Goal: Task Accomplishment & Management: Complete application form

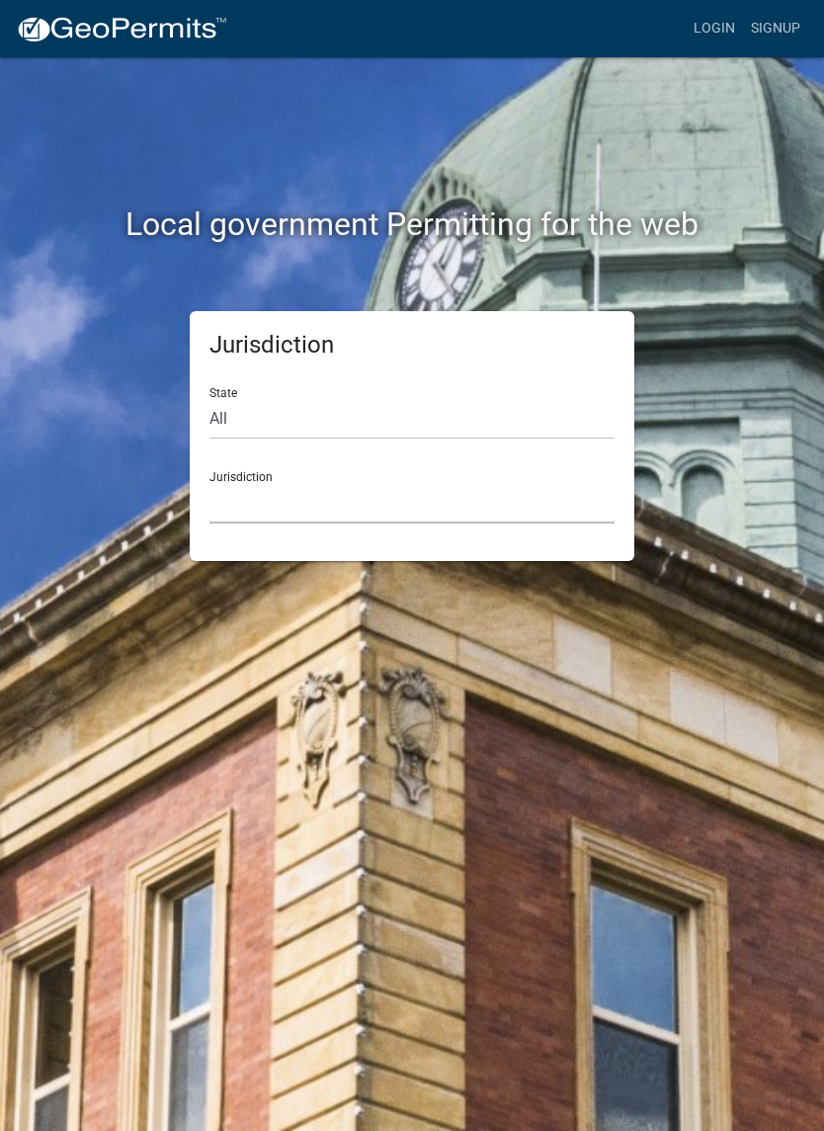
click at [300, 508] on select "Custer County, Colorado Carroll County, Georgia Cook County, Georgia Crawford C…" at bounding box center [411, 503] width 405 height 40
click at [279, 420] on select "All Colorado Georgia Indiana Iowa Kansas Minnesota Ohio South Carolina Wisconsin" at bounding box center [411, 419] width 405 height 40
click at [294, 424] on select "All Colorado Georgia Indiana Iowa Kansas Minnesota Ohio South Carolina Wisconsin" at bounding box center [411, 419] width 405 height 40
select select "Indiana"
click at [298, 497] on select "City of Charlestown, Indiana City of Jeffersonville, Indiana City of Logansport…" at bounding box center [411, 503] width 405 height 40
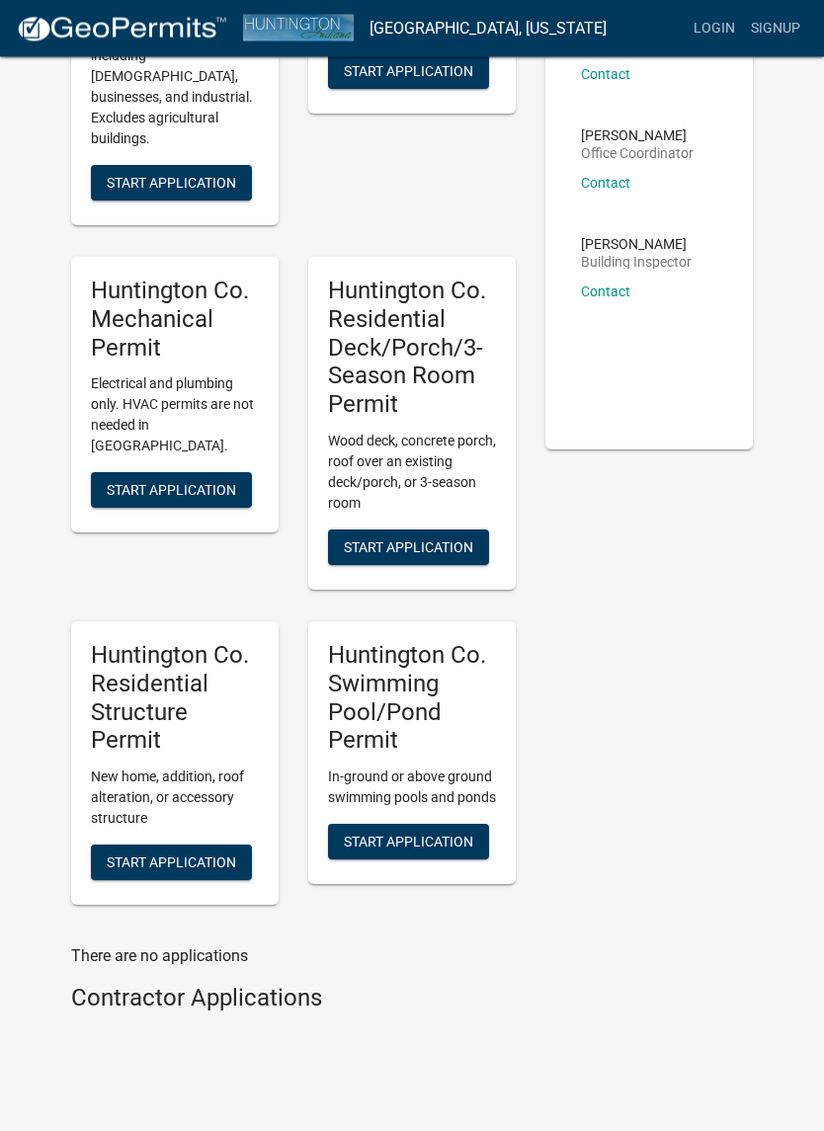
scroll to position [326, 0]
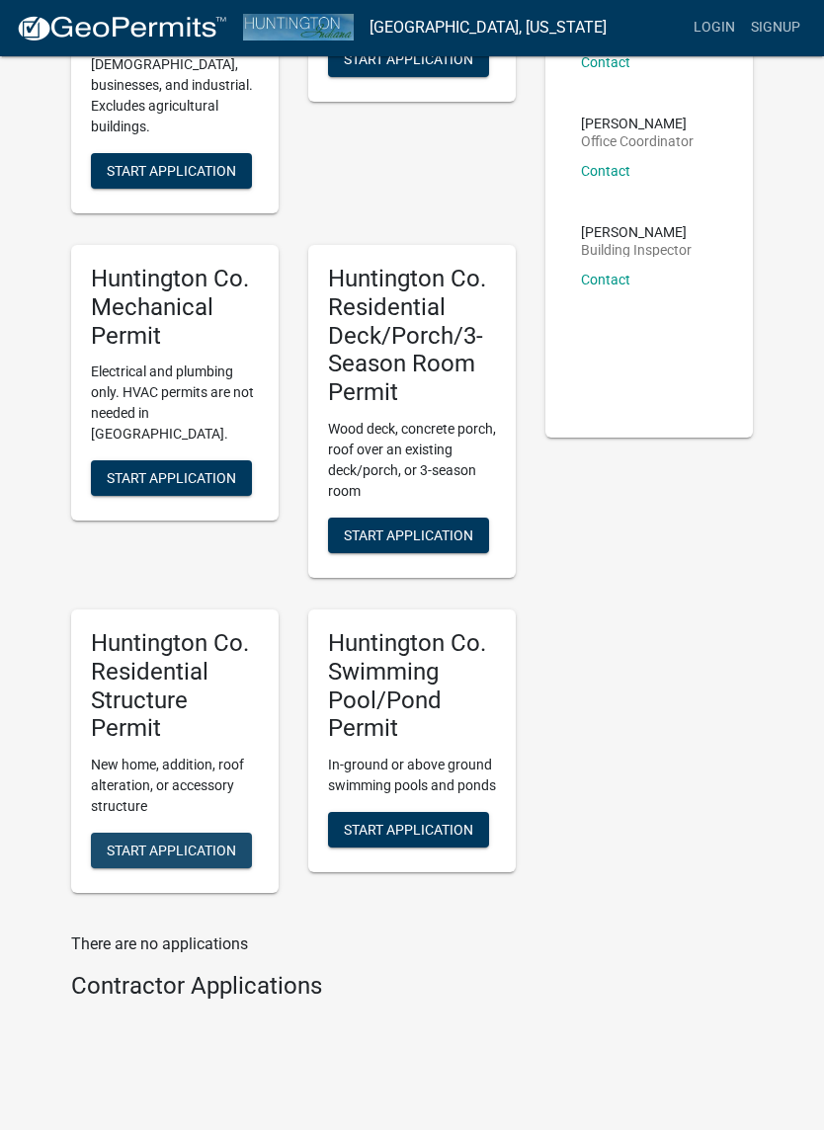
click at [212, 833] on button "Start Application" at bounding box center [171, 851] width 161 height 36
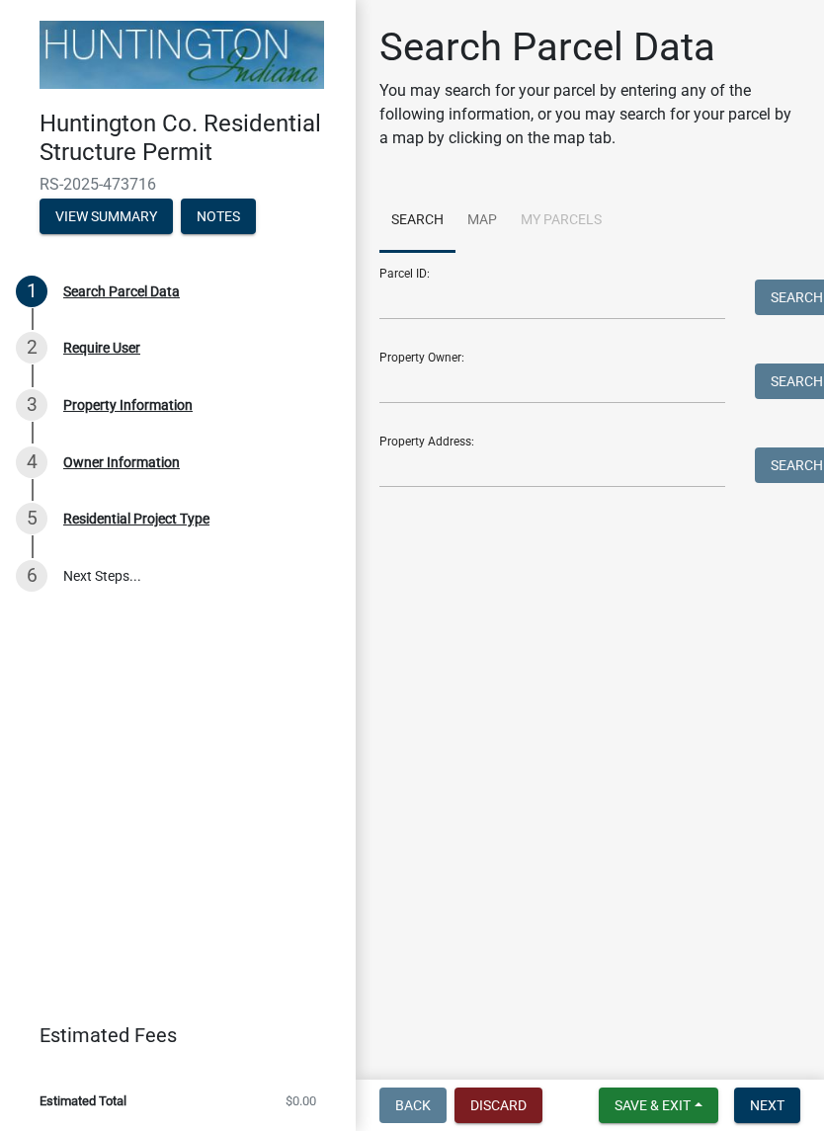
click at [130, 293] on div "Search Parcel Data" at bounding box center [121, 291] width 117 height 14
click at [489, 382] on input "Property Owner:" at bounding box center [552, 383] width 346 height 40
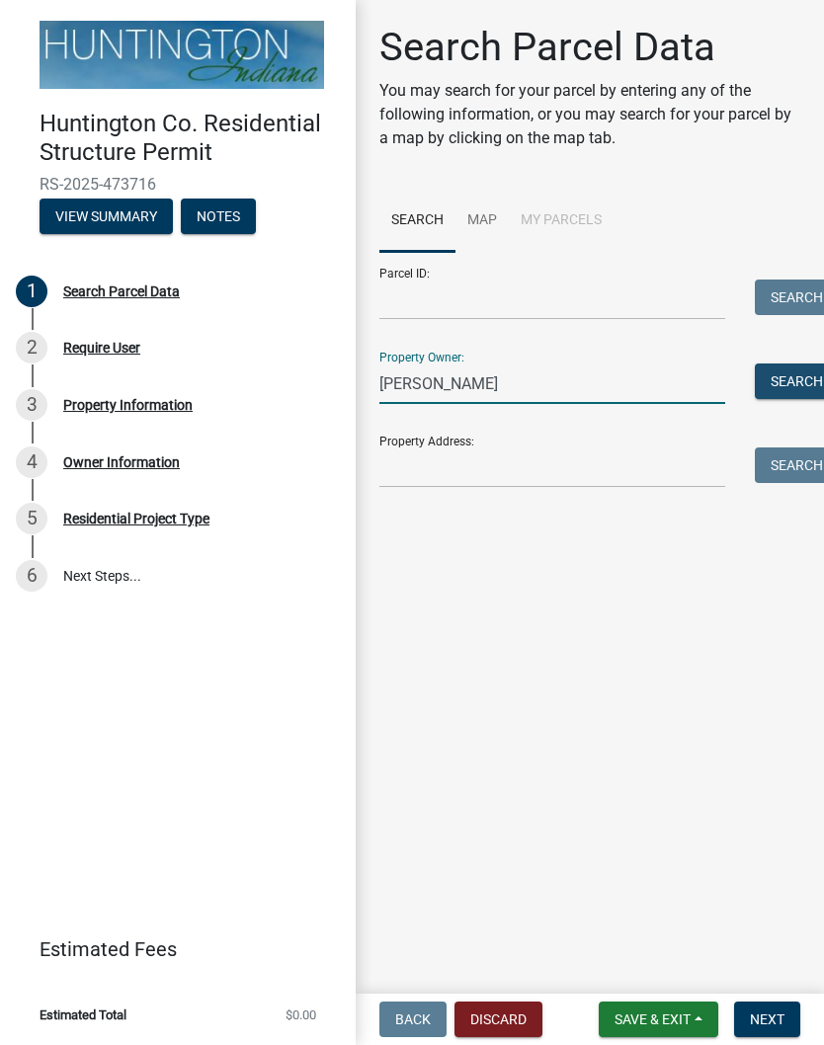
click at [793, 391] on button "Search" at bounding box center [796, 381] width 84 height 36
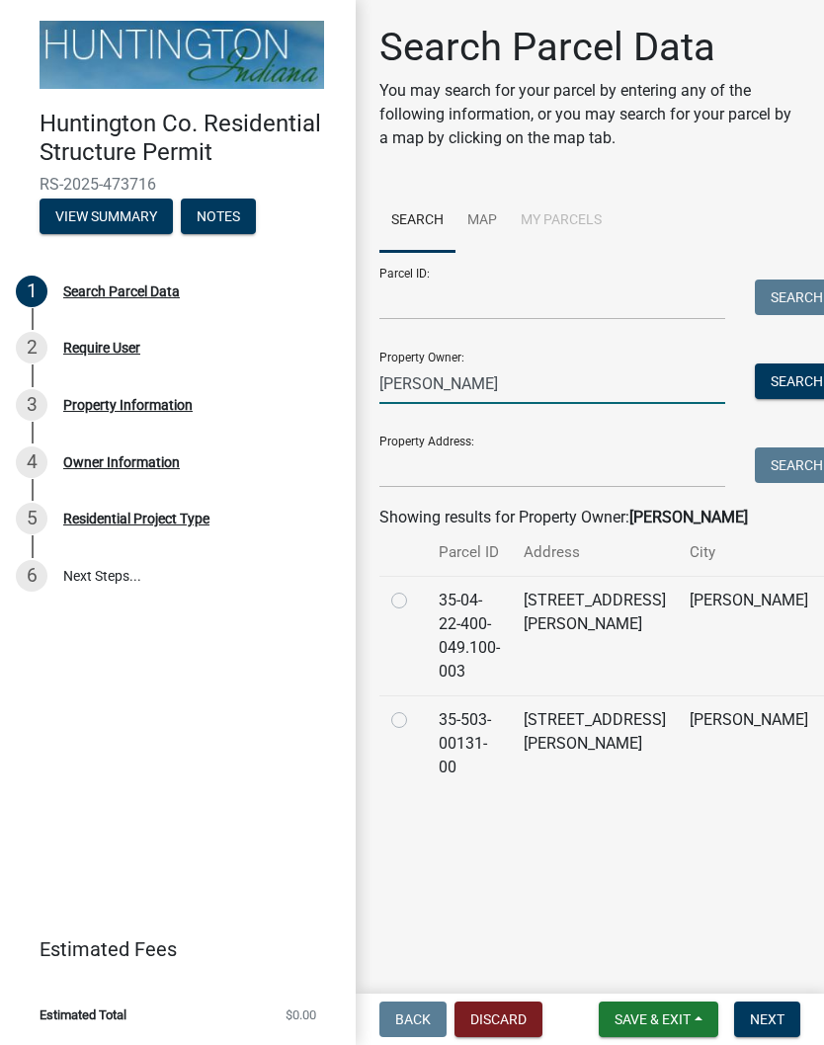
click at [507, 385] on input "Schmiedel" at bounding box center [552, 383] width 346 height 40
type input "S"
click at [446, 470] on input "Property Address:" at bounding box center [552, 467] width 346 height 40
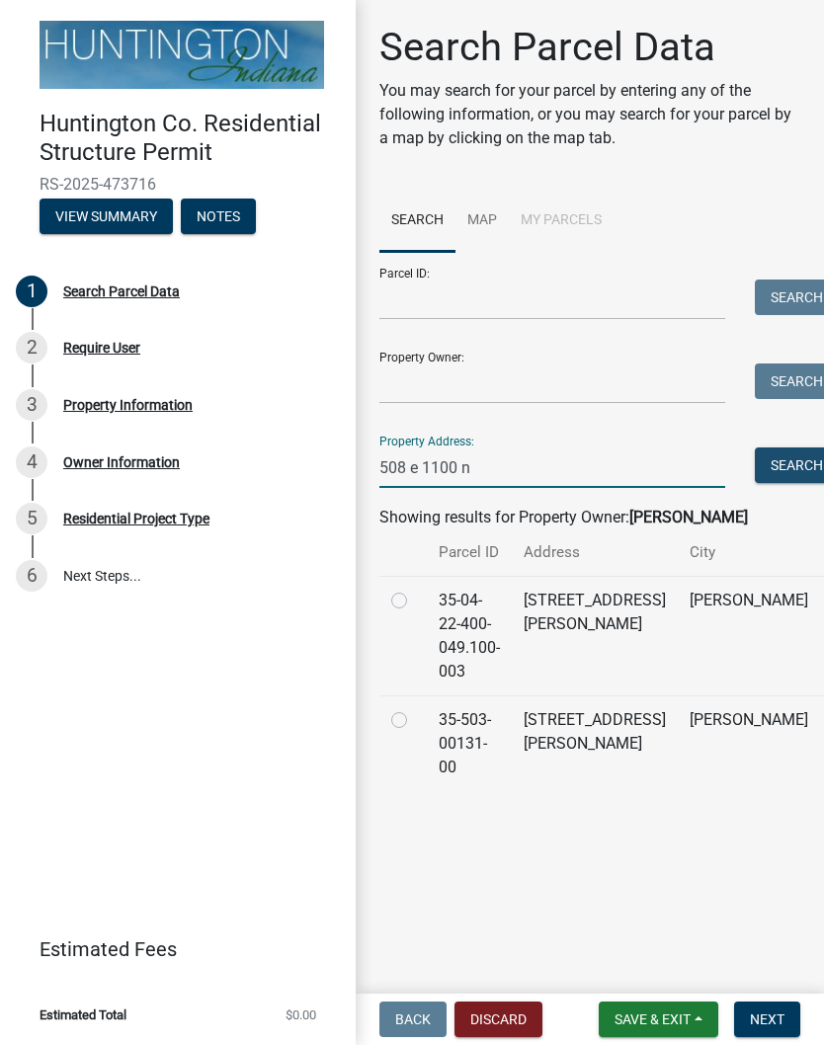
type input "508 e 1100 n"
click at [782, 473] on button "Search" at bounding box center [796, 465] width 84 height 36
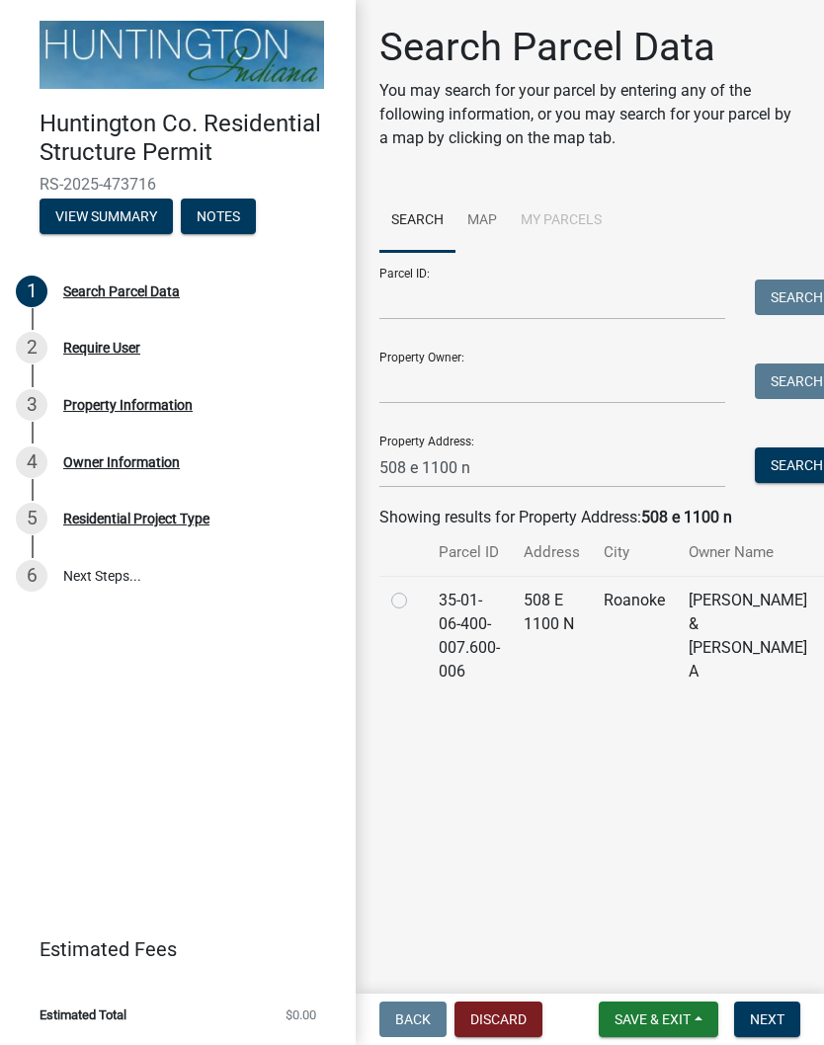
click at [415, 589] on label at bounding box center [415, 589] width 0 height 0
click at [415, 601] on input "radio" at bounding box center [421, 595] width 13 height 13
radio input "true"
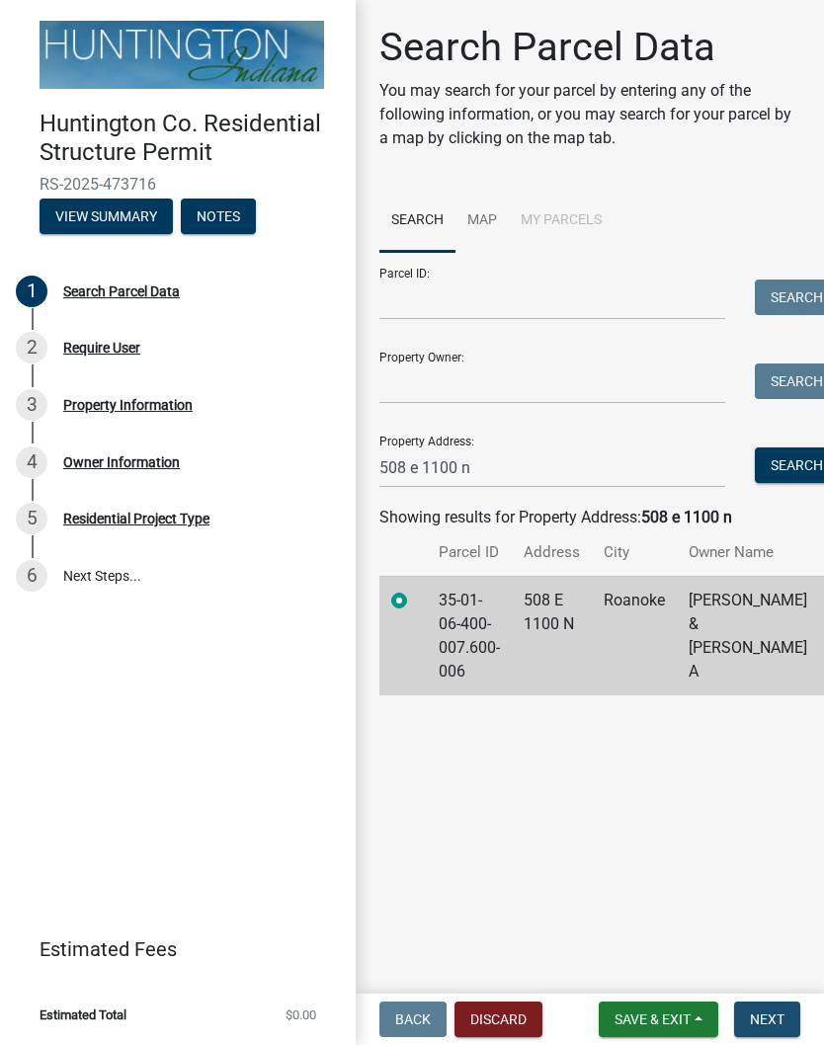
click at [778, 1023] on span "Next" at bounding box center [766, 1019] width 35 height 16
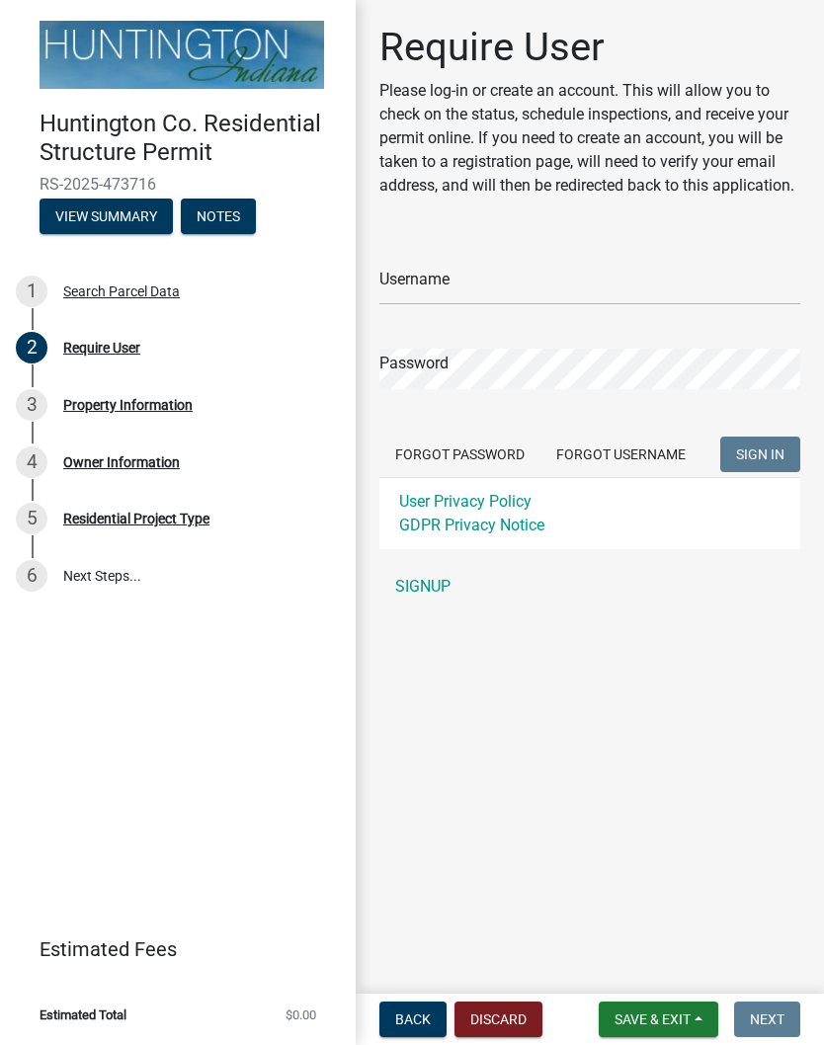
click at [441, 582] on link "SIGNUP" at bounding box center [589, 586] width 421 height 39
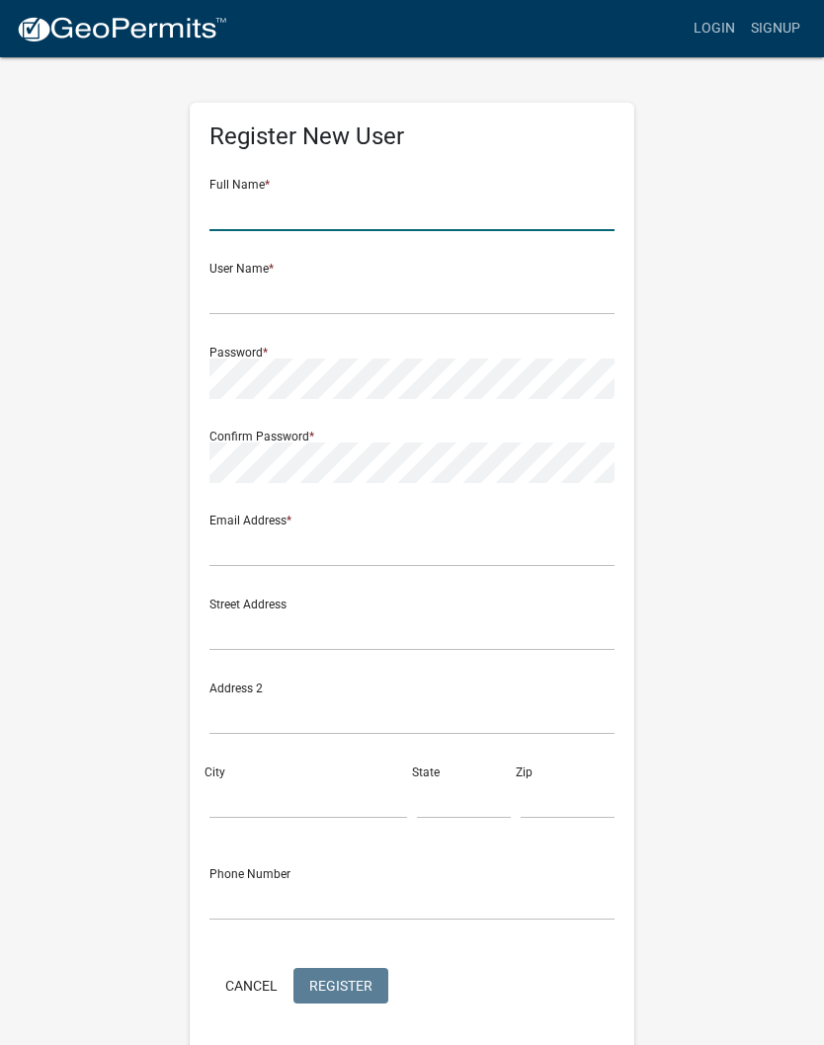
click at [324, 209] on input "text" at bounding box center [411, 211] width 405 height 40
type input "Robert Schmiedel"
type input "rob.schmiedel@gmail.com"
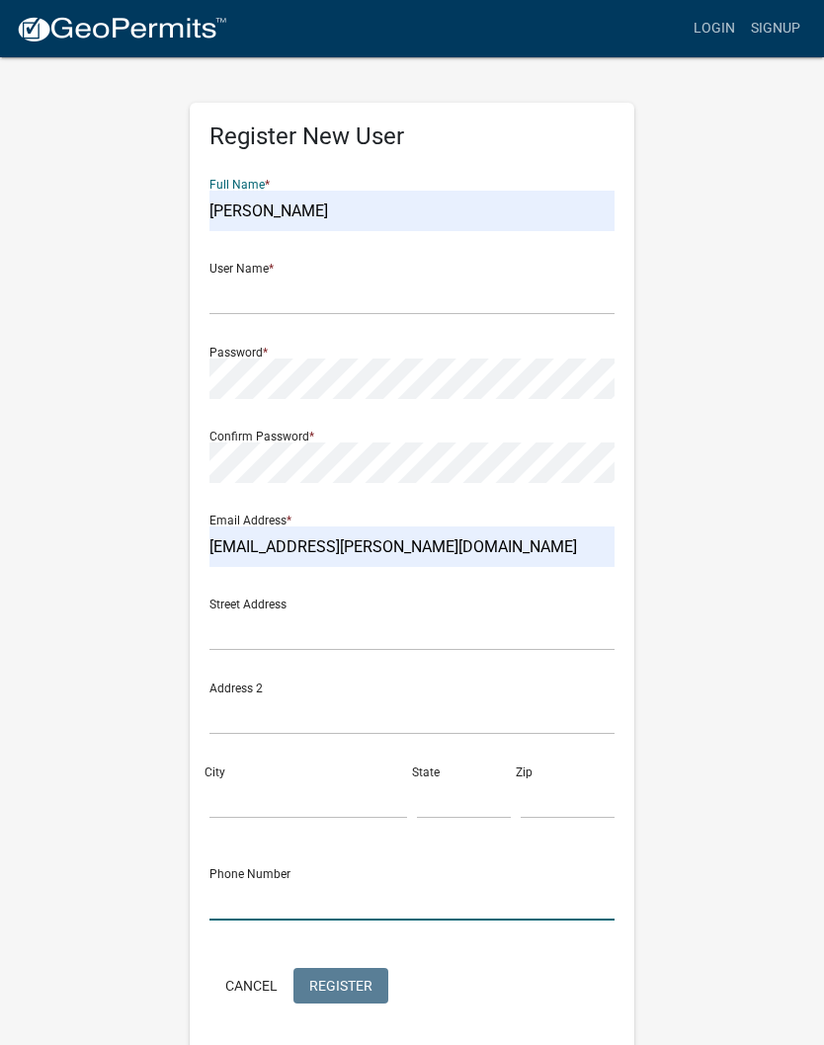
type input "7248316080"
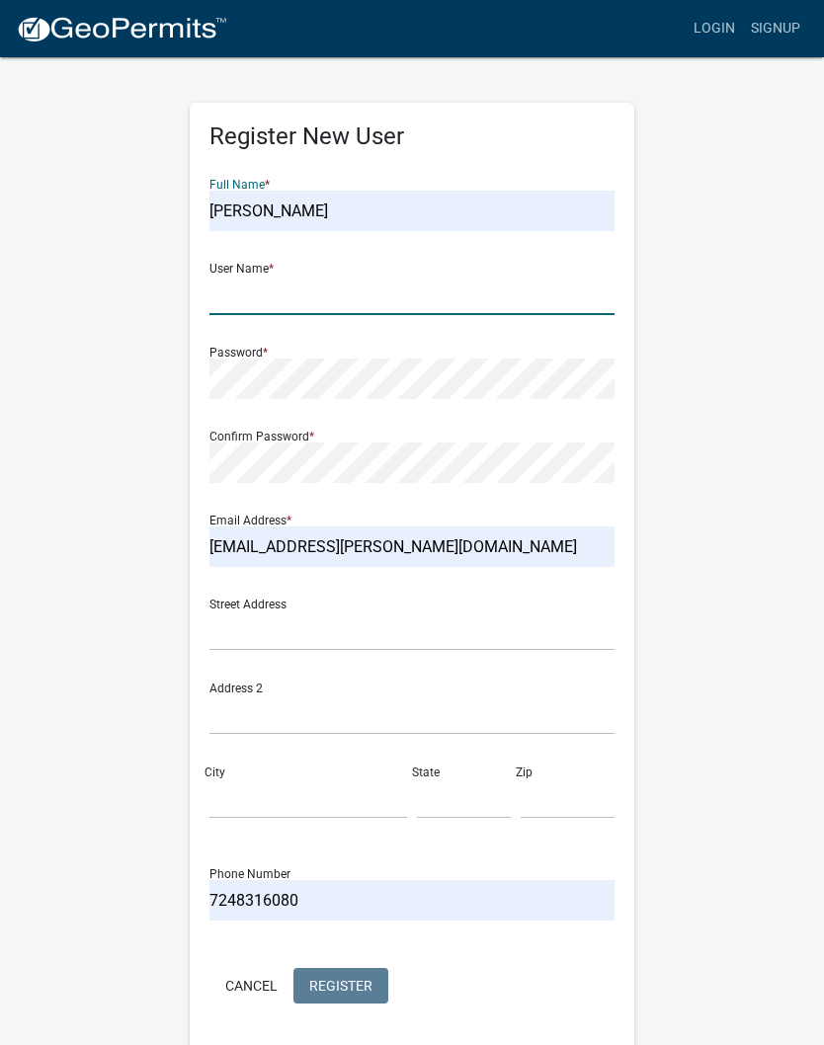
click at [333, 295] on input "text" at bounding box center [411, 295] width 405 height 40
type input "robschmiedel"
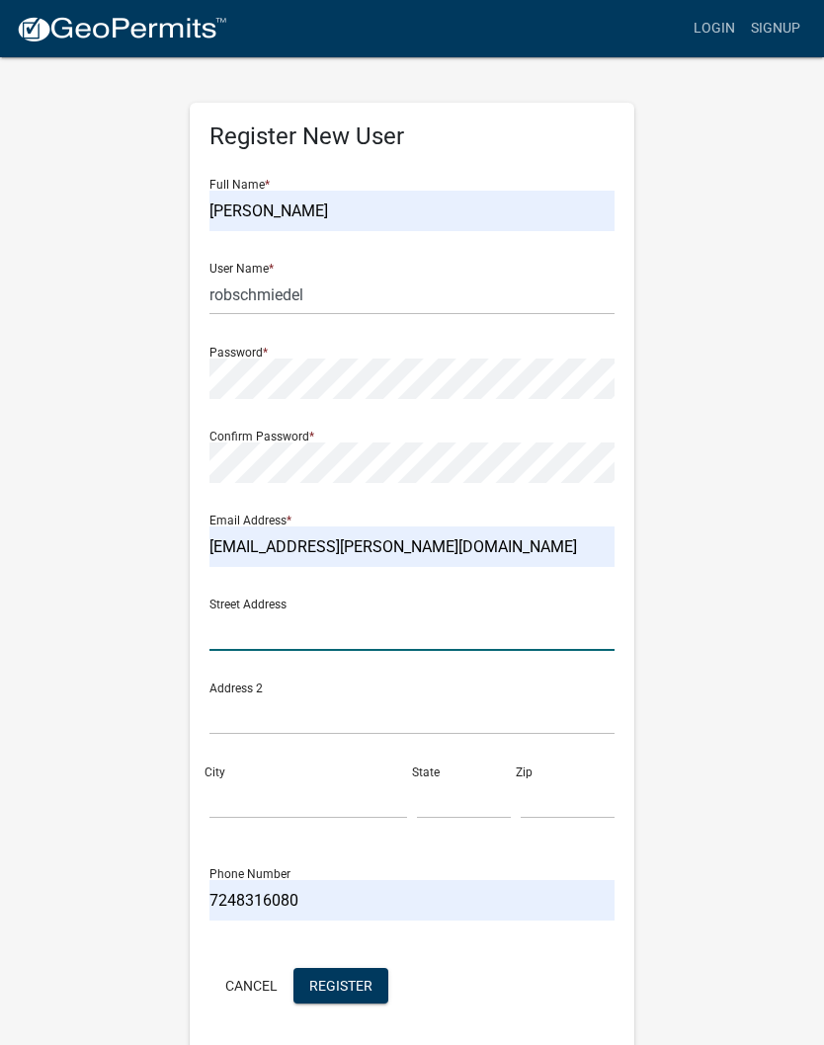
click at [342, 627] on input "text" at bounding box center [411, 630] width 405 height 40
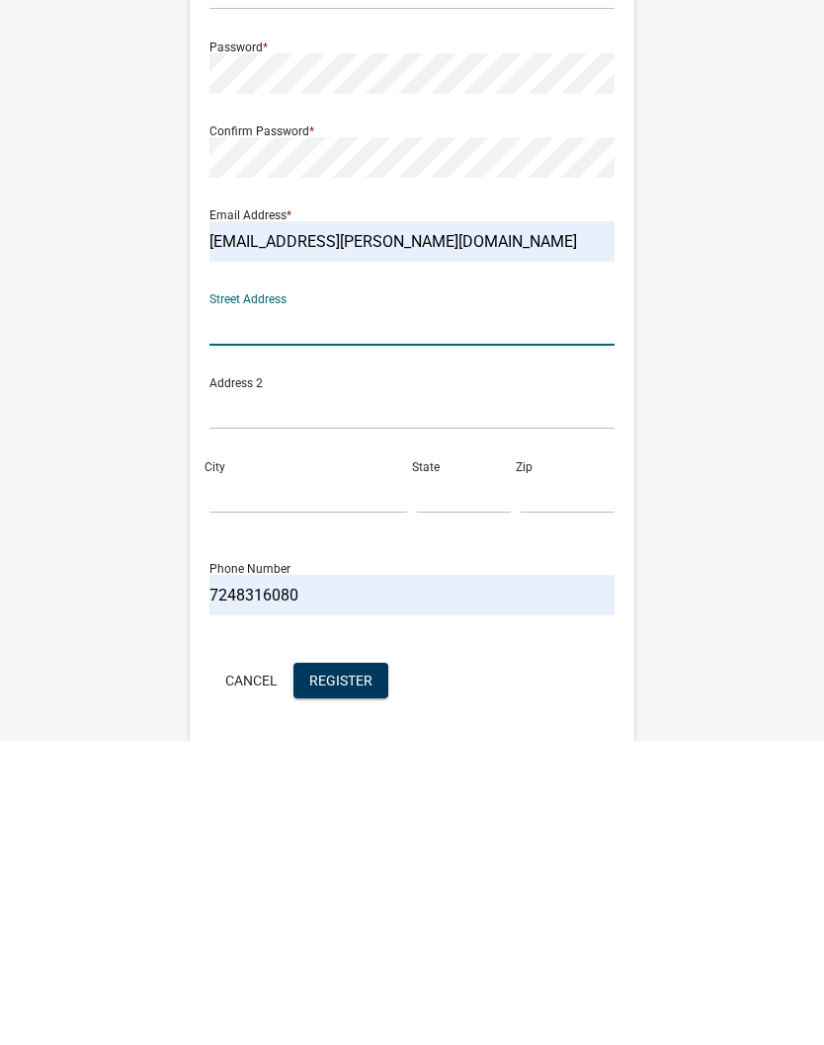
type input "508 E 1100 N"
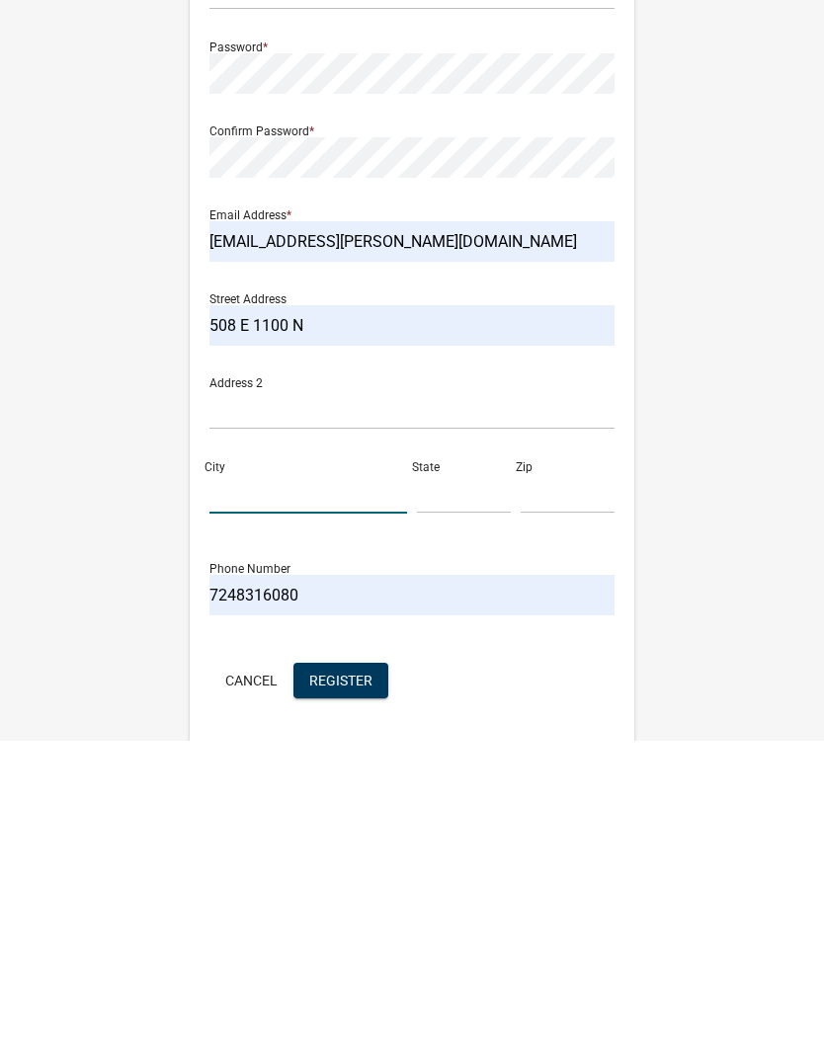
type input "ROANOKE"
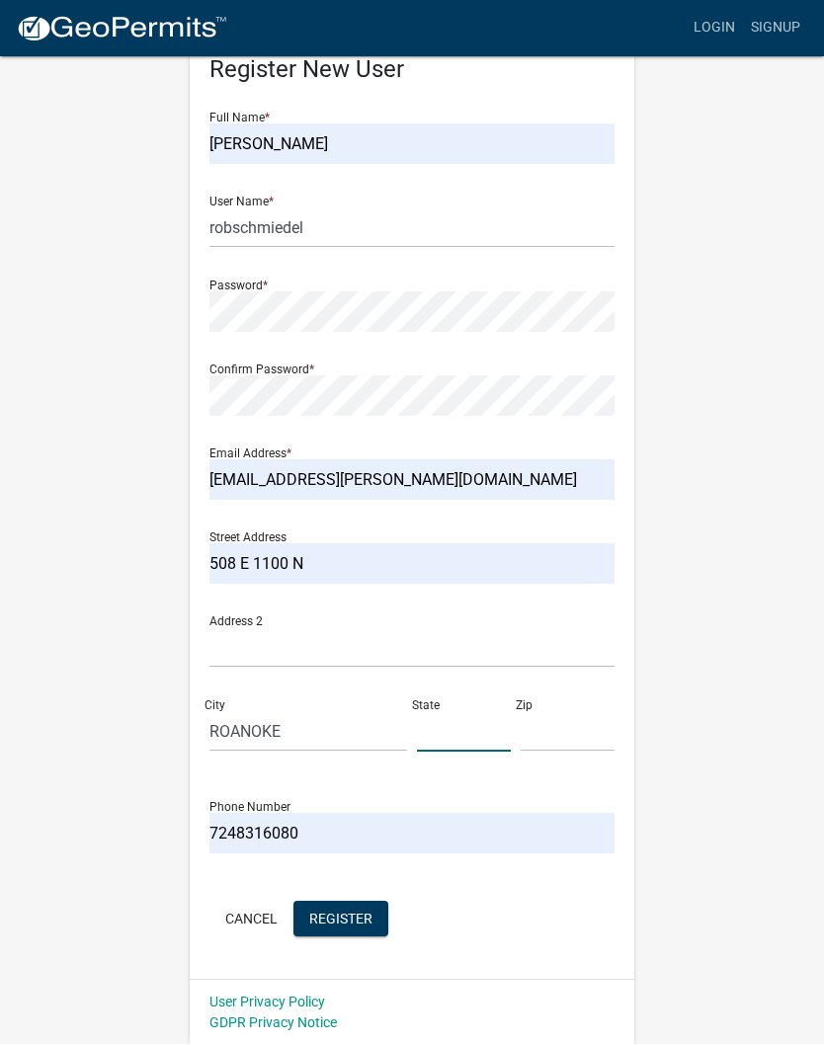
type input "IN"
type input "46783"
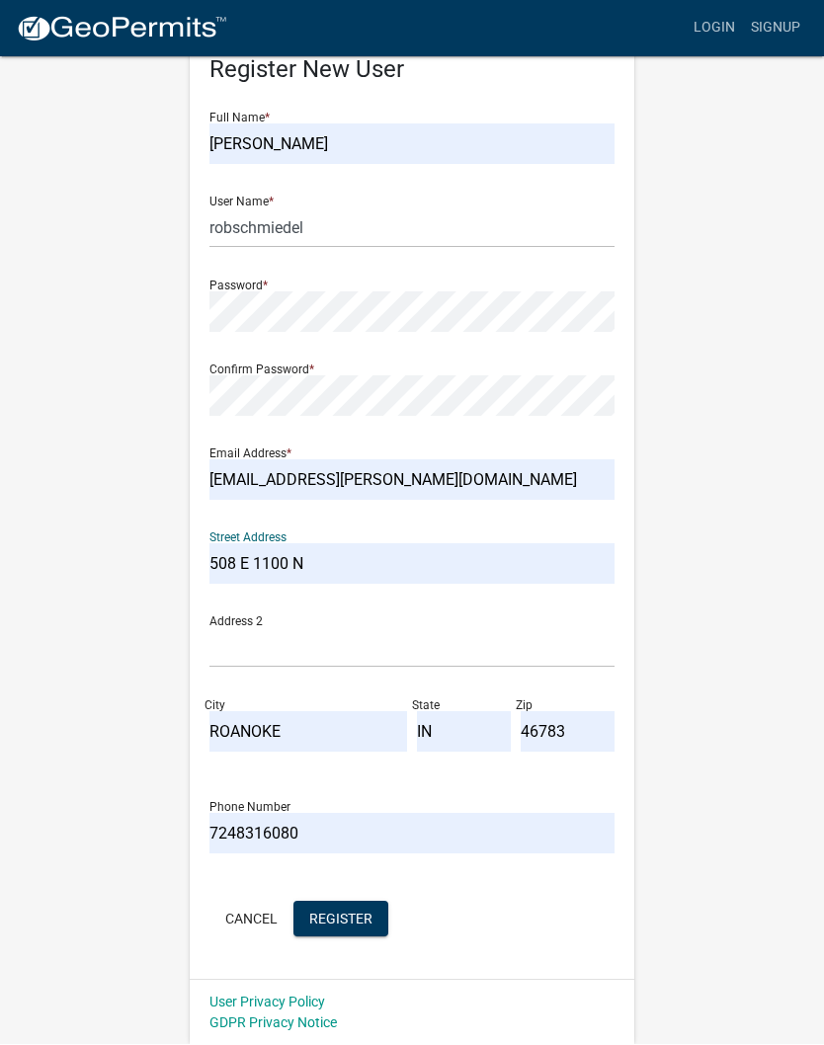
click at [363, 910] on span "Register" at bounding box center [340, 918] width 63 height 16
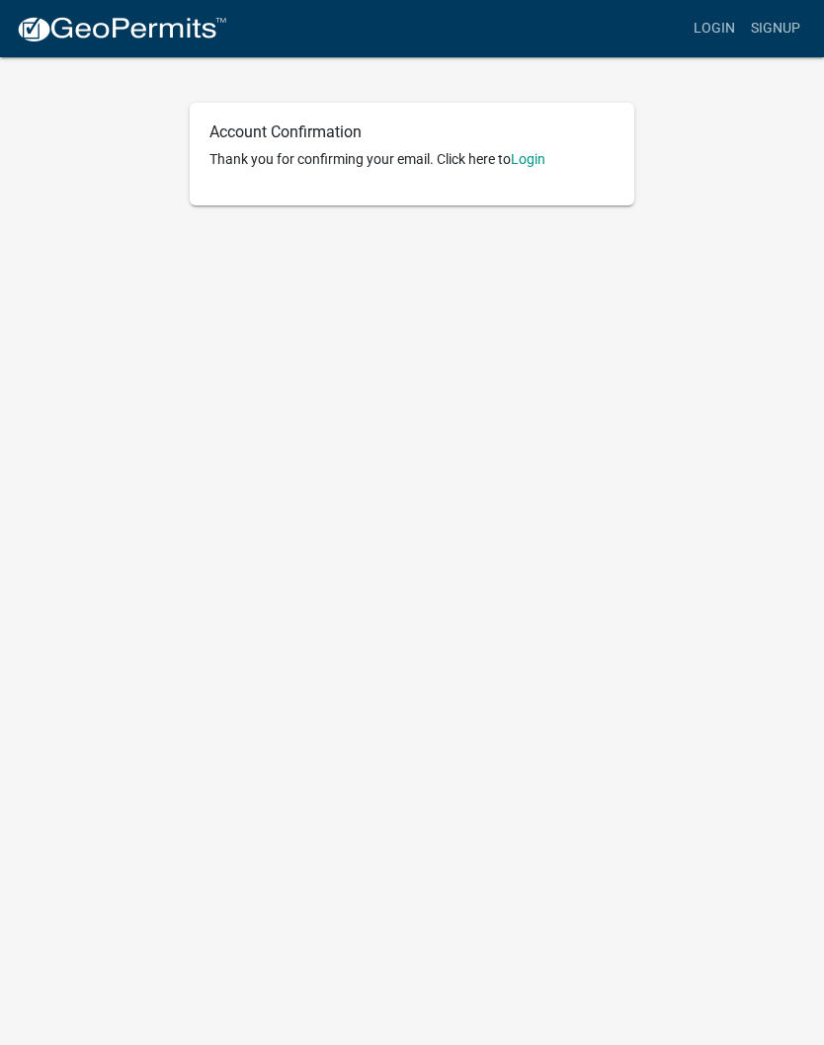
click at [529, 162] on link "Login" at bounding box center [527, 159] width 35 height 16
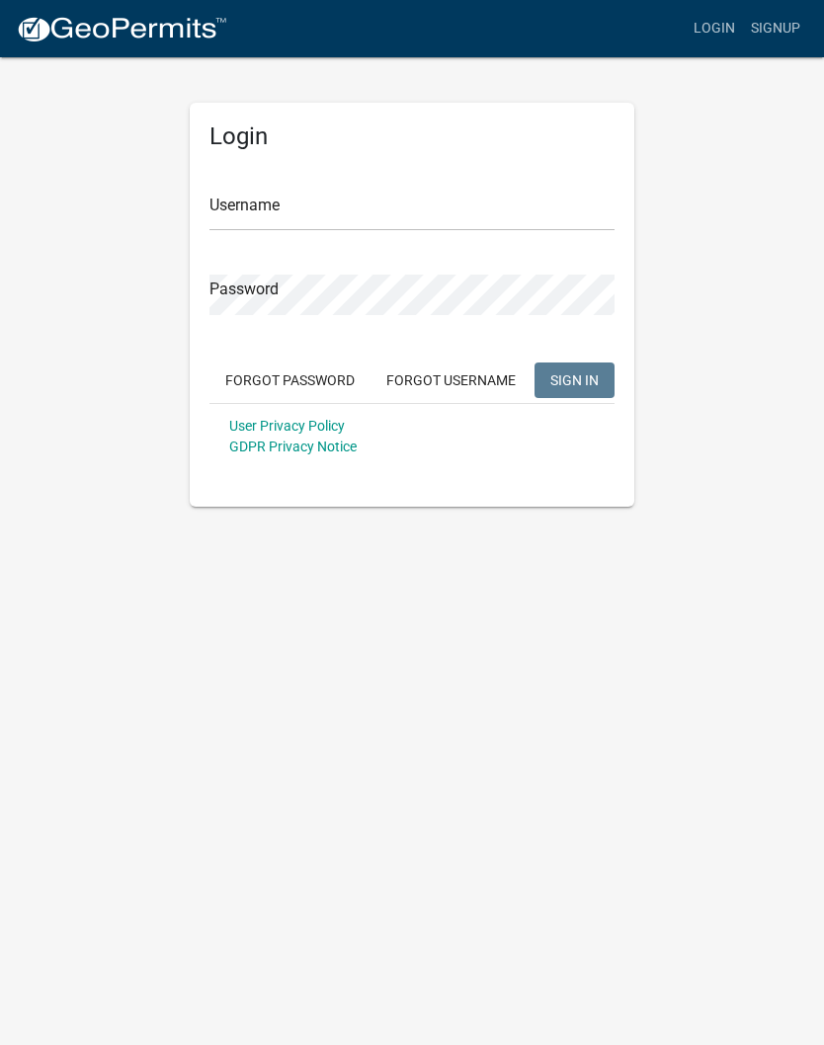
click at [295, 221] on input "Username" at bounding box center [411, 211] width 405 height 40
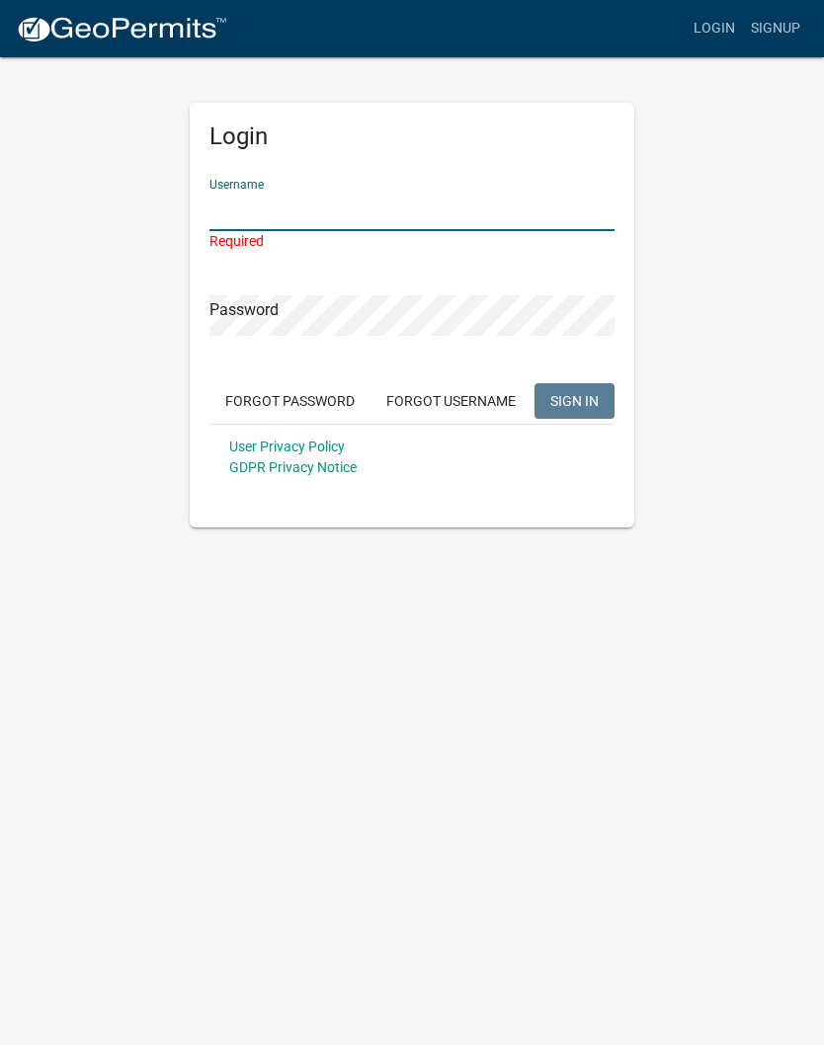
type input "robschmiedel"
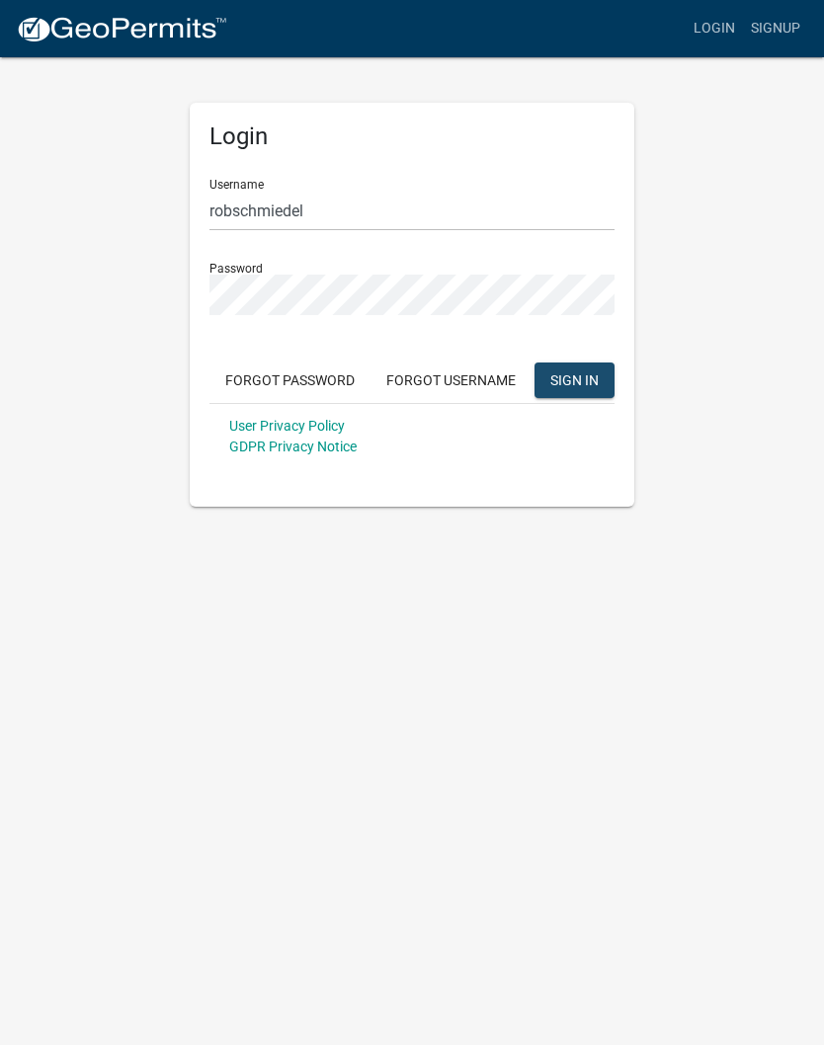
click at [584, 371] on span "SIGN IN" at bounding box center [574, 379] width 48 height 16
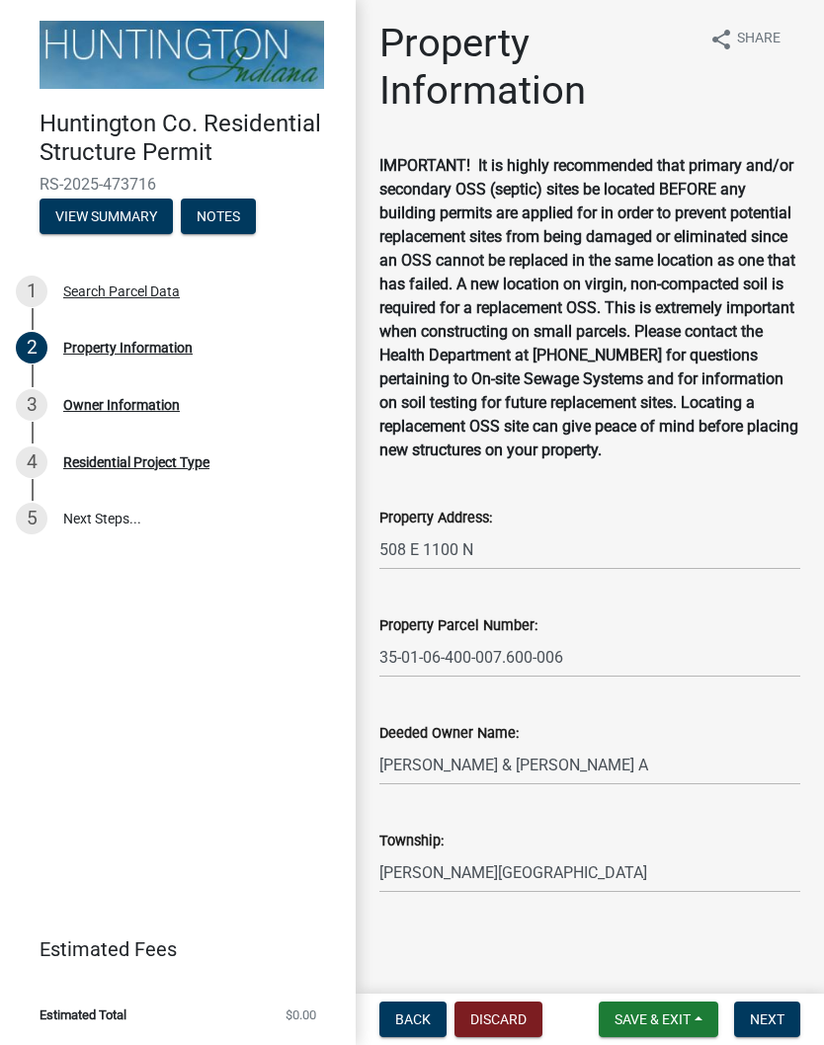
scroll to position [28, 0]
click at [772, 1008] on button "Next" at bounding box center [767, 1019] width 66 height 36
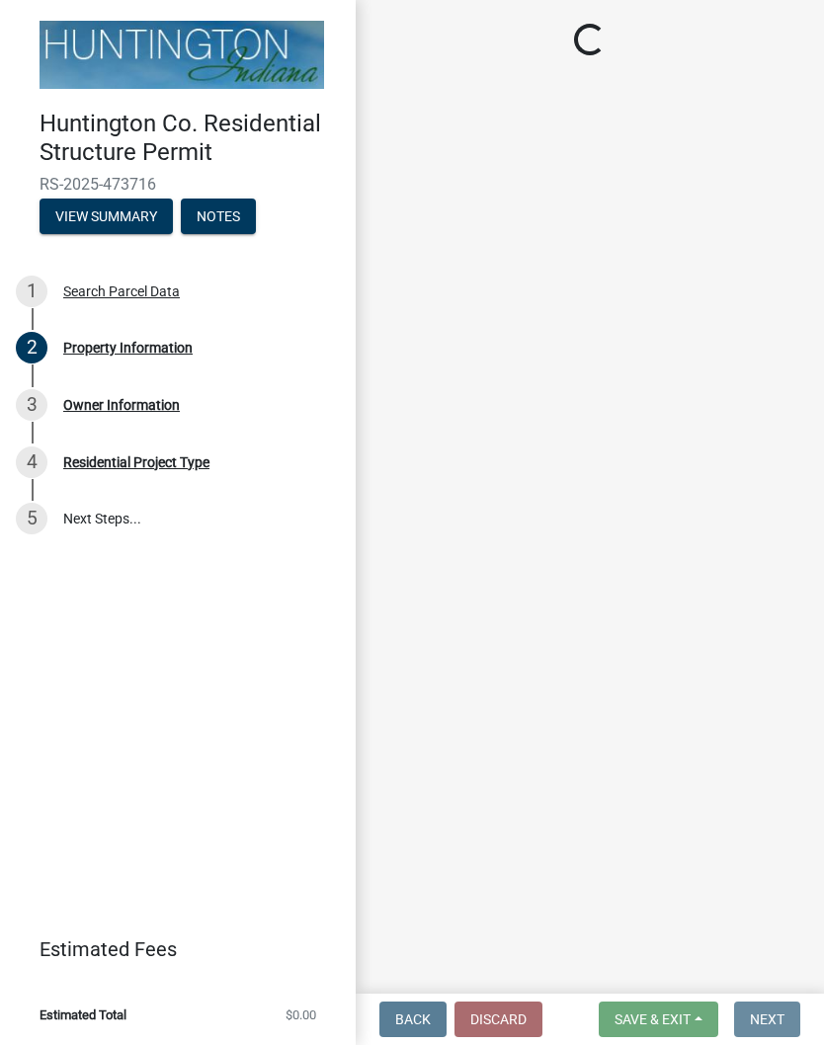
scroll to position [0, 0]
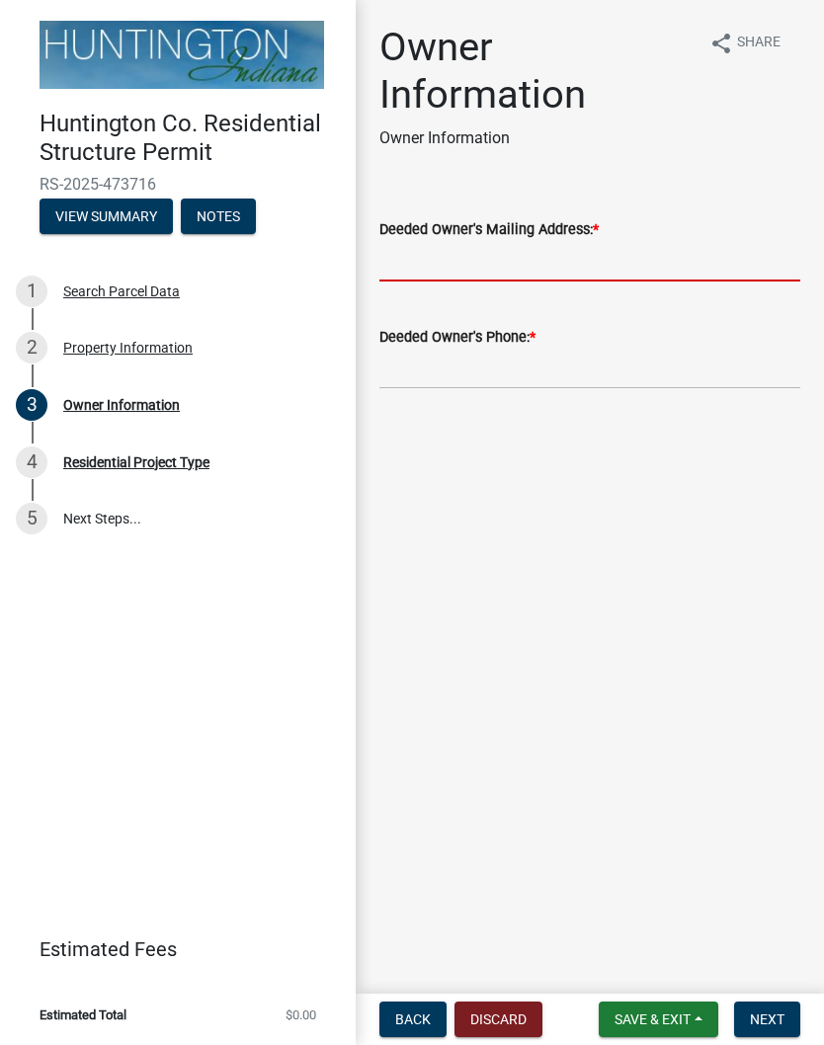
click at [479, 271] on input "Deeded Owner's Mailing Address: *" at bounding box center [589, 261] width 421 height 40
click at [482, 378] on input "Deeded Owner's Phone: *" at bounding box center [589, 369] width 421 height 40
click at [531, 275] on input "508 E 1100 N" at bounding box center [589, 261] width 421 height 40
type input "508 E 1100 N, Roanoke, IN 46783"
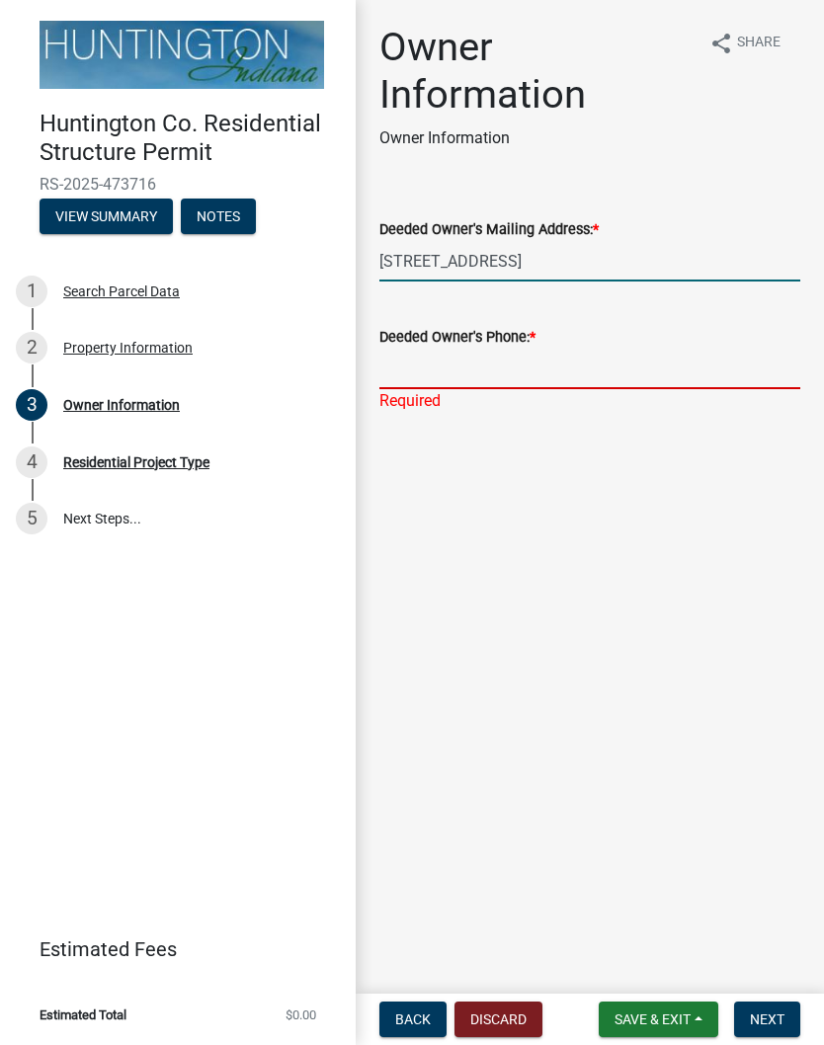
click at [475, 374] on input "Deeded Owner's Phone: *" at bounding box center [589, 369] width 421 height 40
type input "7248316080"
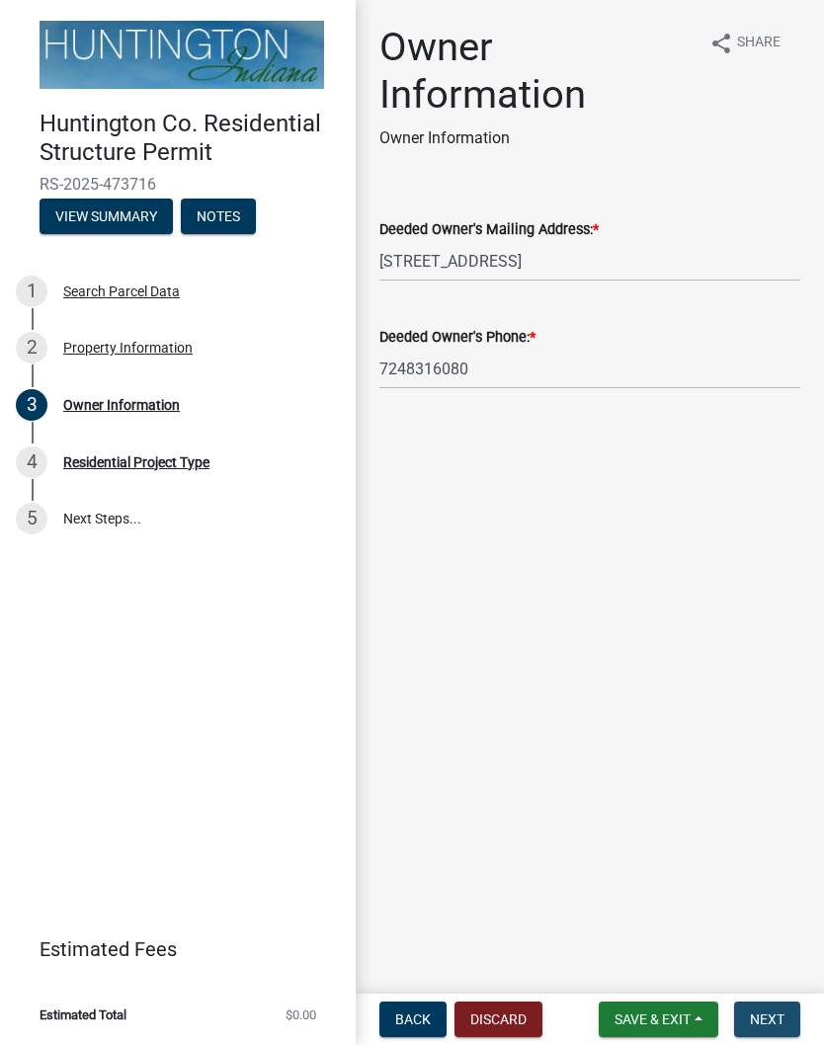
click at [775, 1007] on button "Next" at bounding box center [767, 1019] width 66 height 36
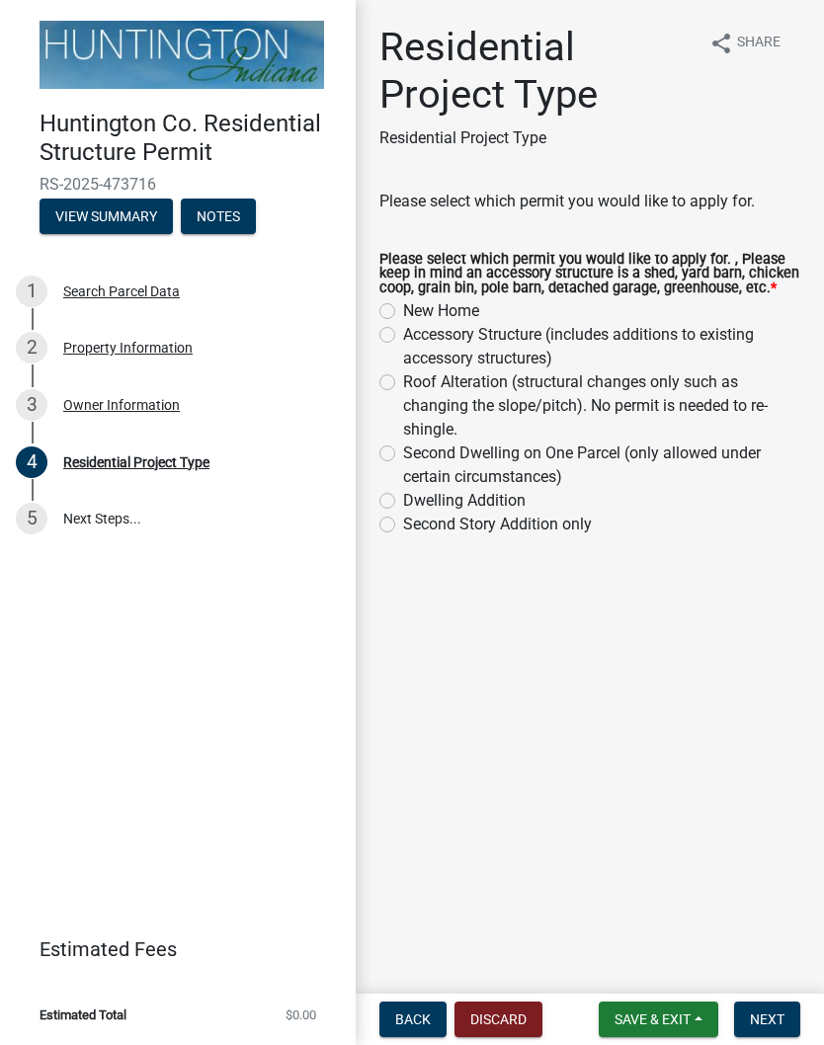
click at [403, 347] on label "Accessory Structure (includes additions to existing accessory structures)" at bounding box center [601, 346] width 397 height 47
click at [403, 336] on input "Accessory Structure (includes additions to existing accessory structures)" at bounding box center [409, 329] width 13 height 13
radio input "true"
click at [403, 469] on label "Second Dwelling on One Parcel (only allowed under certain circumstances)" at bounding box center [601, 464] width 397 height 47
click at [403, 454] on input "Second Dwelling on One Parcel (only allowed under certain circumstances)" at bounding box center [409, 447] width 13 height 13
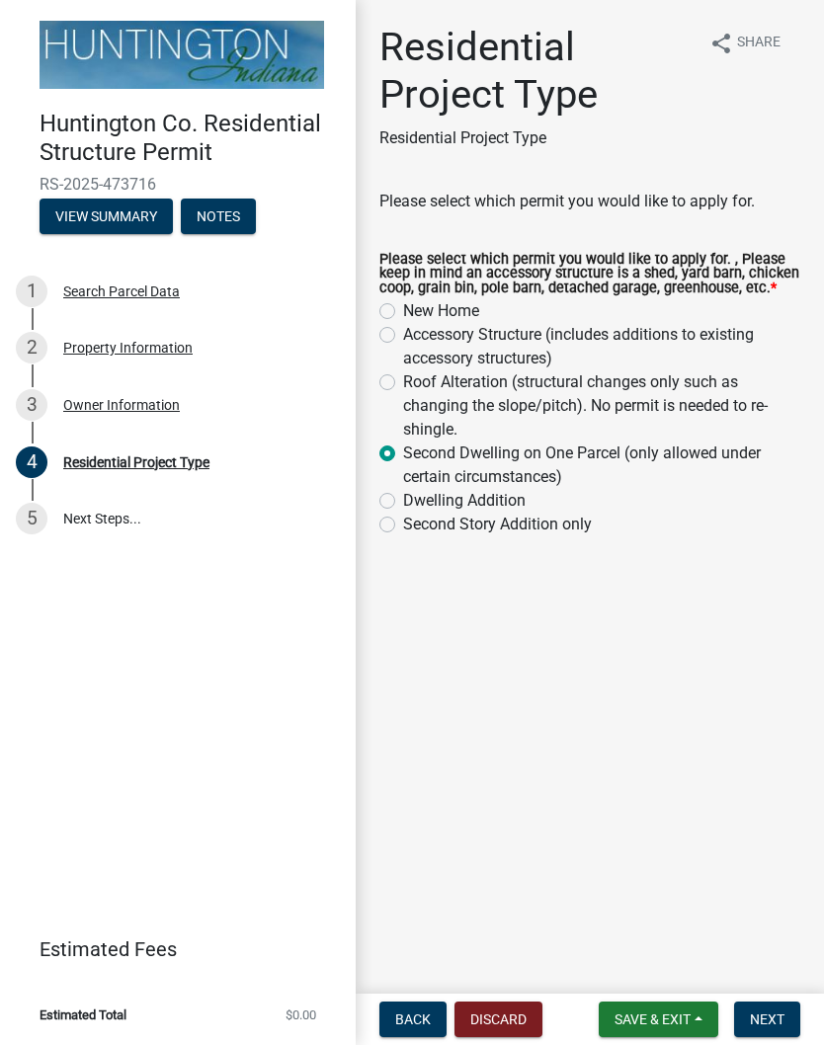
radio input "true"
click at [403, 323] on label "New Home" at bounding box center [441, 311] width 76 height 24
click at [403, 312] on input "New Home" at bounding box center [409, 305] width 13 height 13
radio input "true"
click at [782, 1012] on span "Next" at bounding box center [766, 1019] width 35 height 16
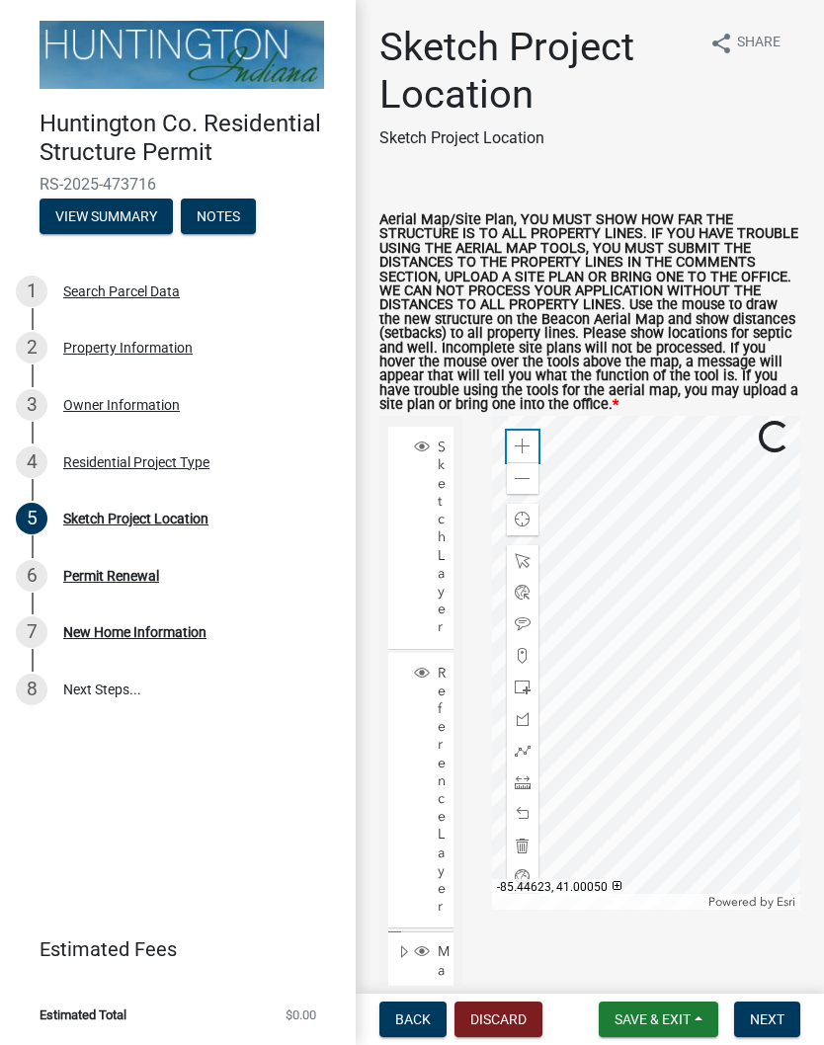
click at [520, 454] on span at bounding box center [522, 446] width 16 height 16
click at [511, 459] on div "Zoom in" at bounding box center [523, 447] width 32 height 32
click at [522, 454] on span at bounding box center [522, 446] width 16 height 16
click at [512, 457] on div "Zoom in" at bounding box center [523, 447] width 32 height 32
click at [529, 454] on span at bounding box center [522, 446] width 16 height 16
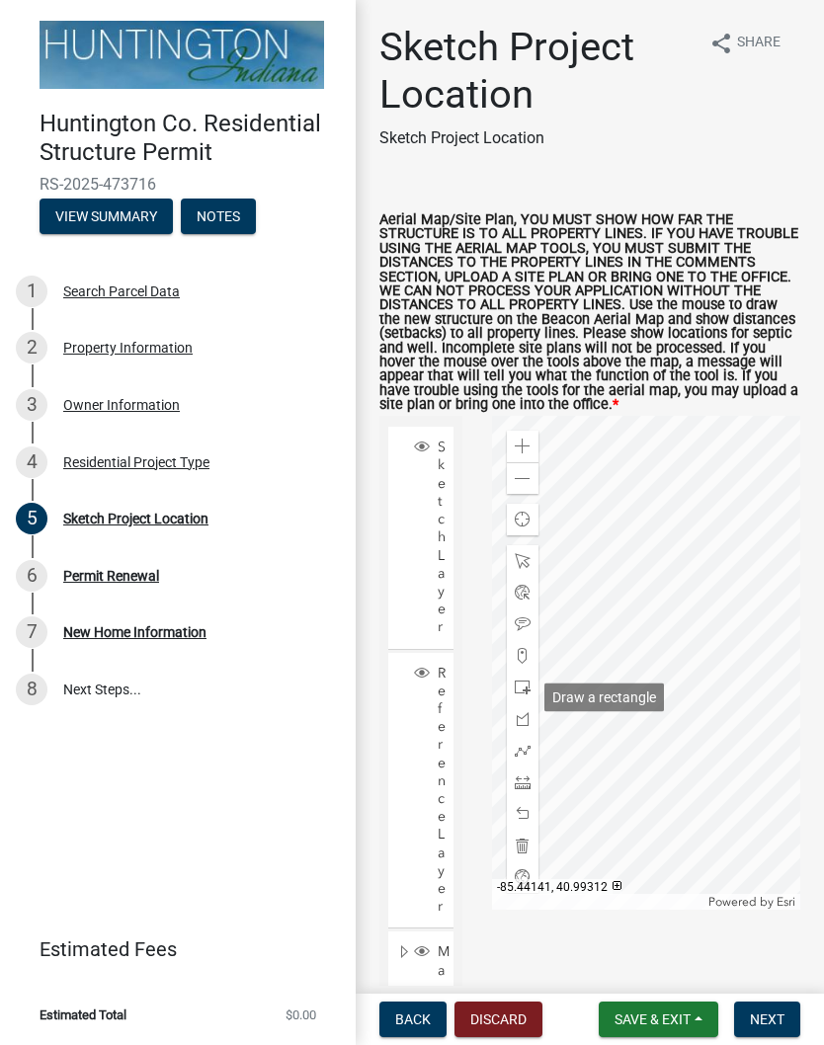
click at [522, 695] on span at bounding box center [522, 687] width 16 height 16
click at [770, 1018] on span "Next" at bounding box center [766, 1019] width 35 height 16
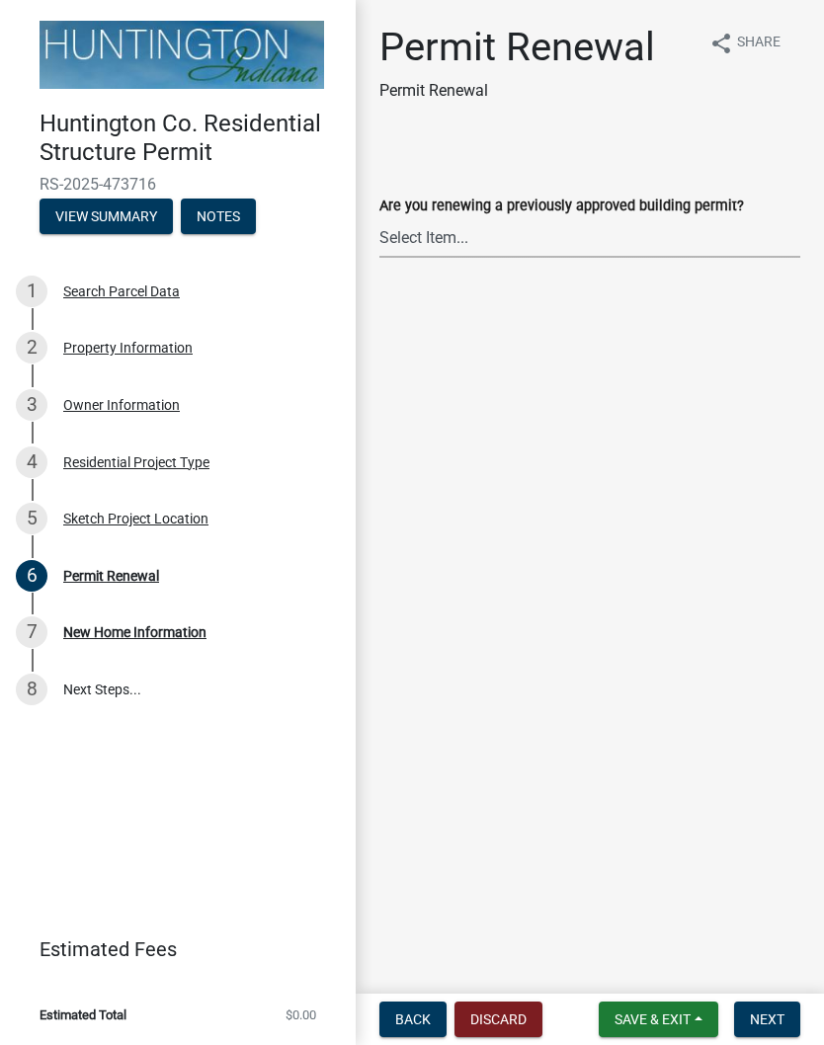
click at [479, 244] on select "Select Item... Yes No" at bounding box center [589, 237] width 421 height 40
select select "7022fa2c-6c9f-4a5e-8d19-47b221a2a07d"
click at [770, 1020] on span "Next" at bounding box center [766, 1019] width 35 height 16
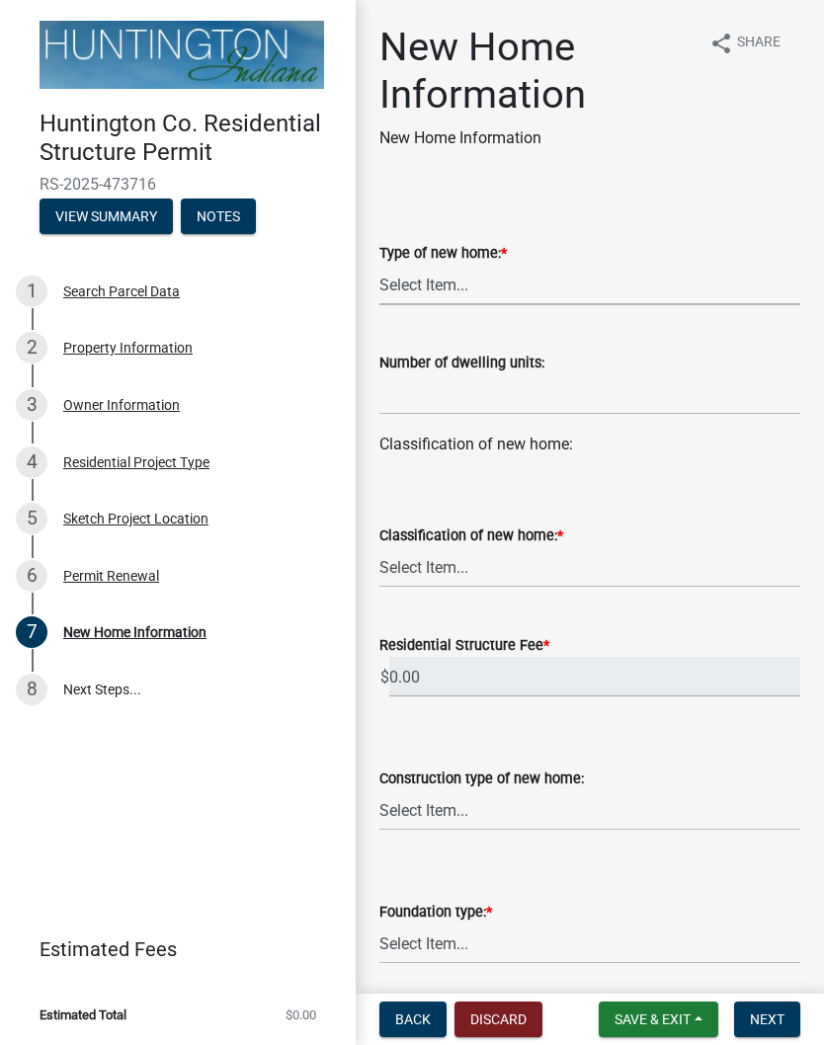
click at [465, 290] on select "Select Item... single-family dwelling two-family dwelling multi-family dwelling" at bounding box center [589, 285] width 421 height 40
select select "a50e9ddb-1b16-496f-b25c-a9ac2ddf3e7c"
